Goal: Check status: Check status

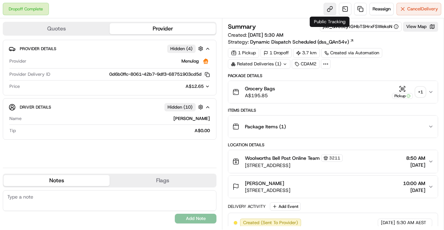
click at [330, 9] on link at bounding box center [329, 9] width 12 height 12
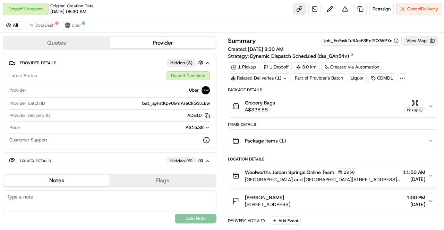
click at [299, 9] on link at bounding box center [299, 9] width 12 height 12
